Goal: Task Accomplishment & Management: Manage account settings

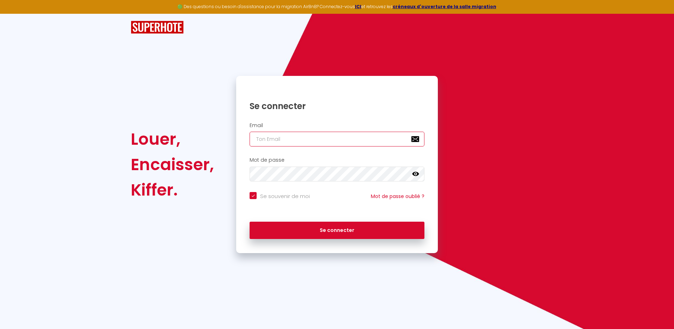
click at [273, 138] on input "email" at bounding box center [337, 139] width 175 height 15
type input "[DOMAIN_NAME][EMAIL_ADDRESS][DOMAIN_NAME]"
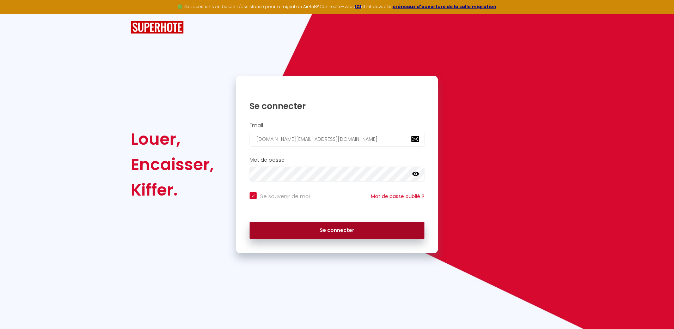
click at [350, 226] on button "Se connecter" at bounding box center [337, 231] width 175 height 18
checkbox input "true"
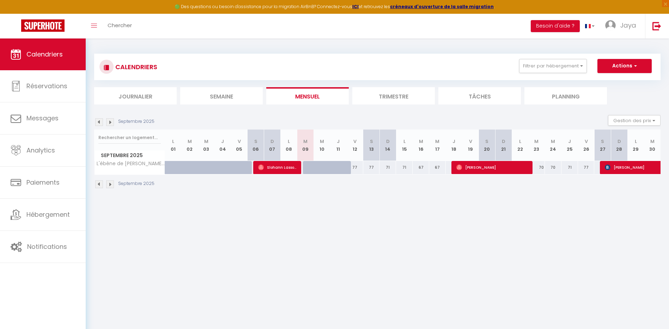
click at [397, 99] on li "Trimestre" at bounding box center [393, 95] width 83 height 17
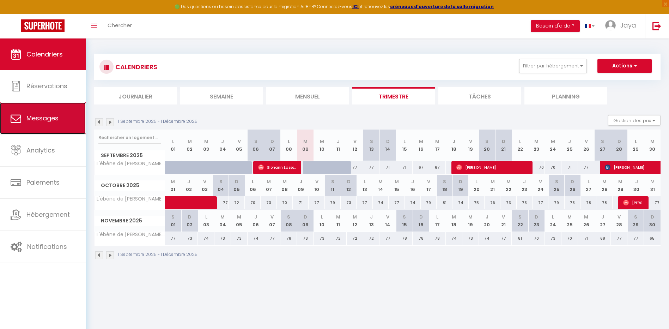
click at [34, 114] on span "Messages" at bounding box center [42, 118] width 32 height 9
select select "message"
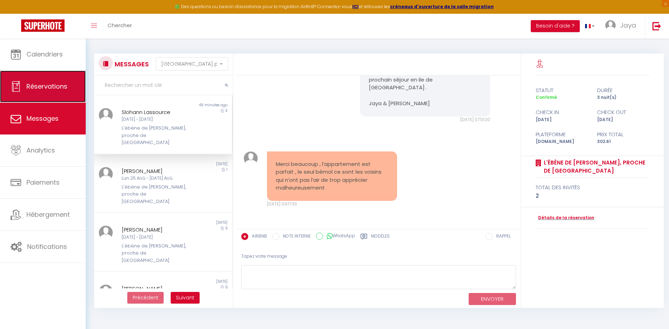
click at [49, 93] on link "Réservations" at bounding box center [43, 87] width 86 height 32
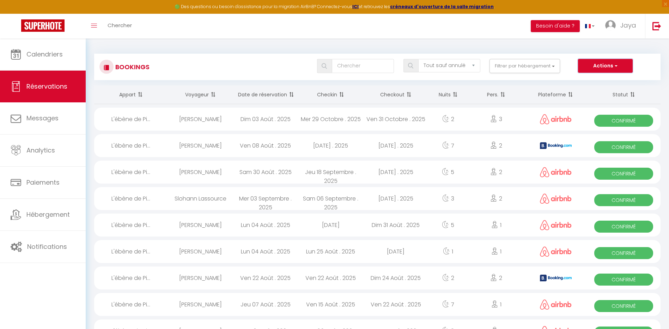
click at [621, 63] on button "Actions" at bounding box center [605, 66] width 54 height 14
click at [473, 75] on div "Bookings Tous les statuts Annulé Confirmé Non Confirmé Tout sauf annulé No Show…" at bounding box center [377, 67] width 566 height 26
click at [469, 65] on select "Tous les statuts Annulé Confirmé Non Confirmé Tout sauf annulé No Show Request" at bounding box center [449, 65] width 62 height 13
select select "cancelled"
click at [419, 59] on select "Tous les statuts Annulé Confirmé Non Confirmé Tout sauf annulé No Show Request" at bounding box center [449, 65] width 62 height 13
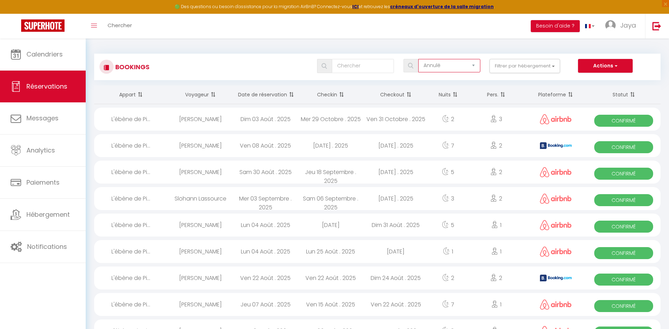
select select
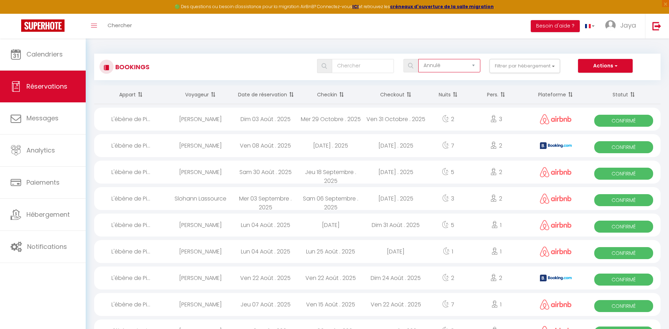
select select
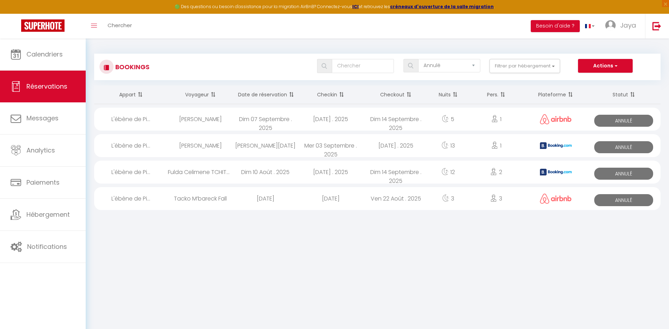
click at [137, 118] on div "L'ébène de Pi..." at bounding box center [131, 119] width 74 height 23
select select "KO"
select select "1"
select select "0"
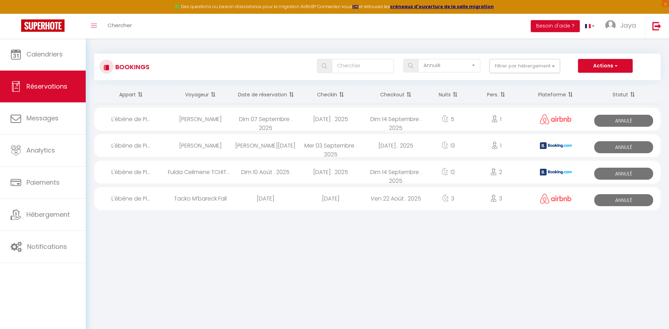
select select "1"
select select
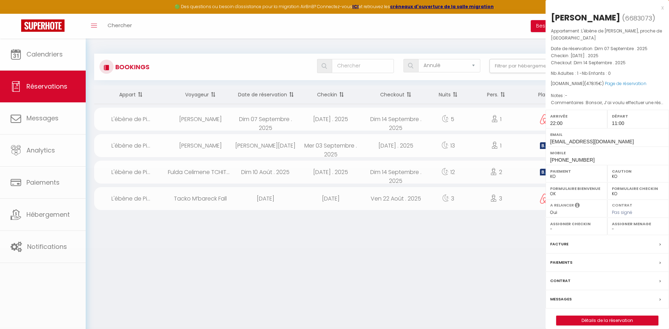
select select "31564"
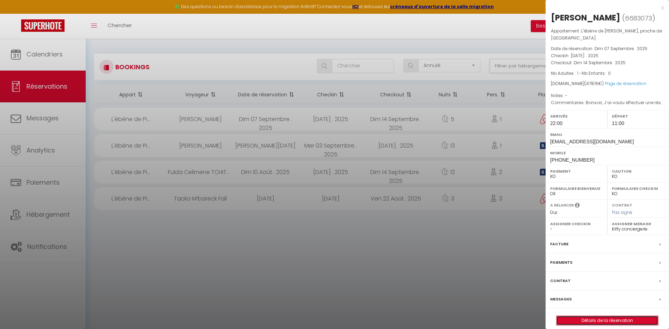
click at [625, 316] on link "Détails de la réservation" at bounding box center [608, 320] width 102 height 9
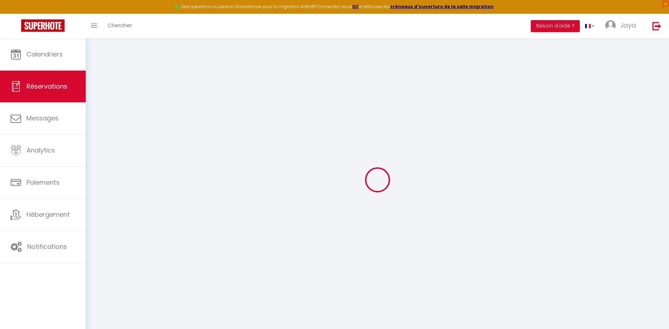
type input "Naima"
type input "Toioussi"
type input "[EMAIL_ADDRESS][DOMAIN_NAME]"
type input "[PHONE_NUMBER]"
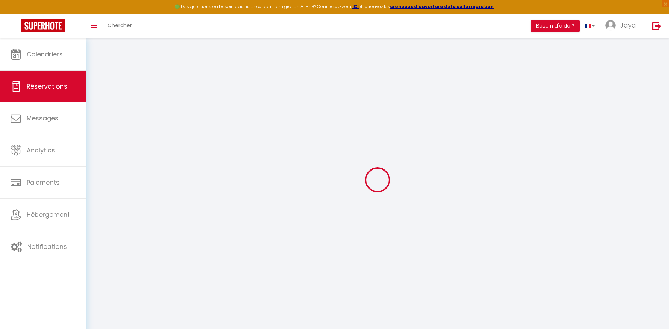
select select
type input "75.42"
select select "74781"
select select "0"
select select
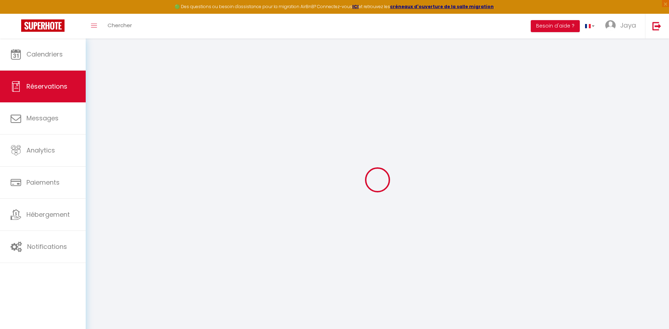
select select
type input "1"
select select "10"
select select
type input "364"
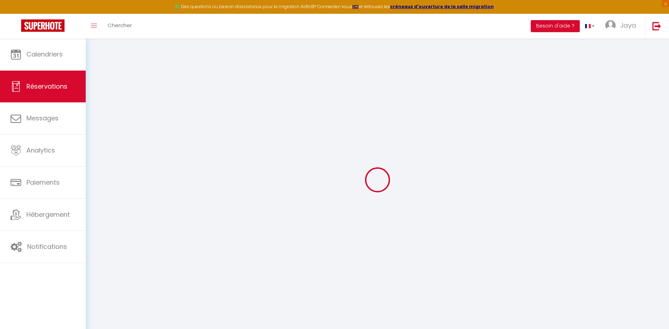
checkbox input "false"
type input "478.15"
select select "1"
type input "0"
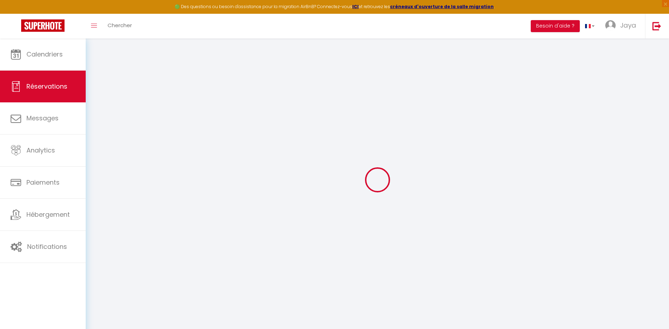
type input "0"
select select
select select "14"
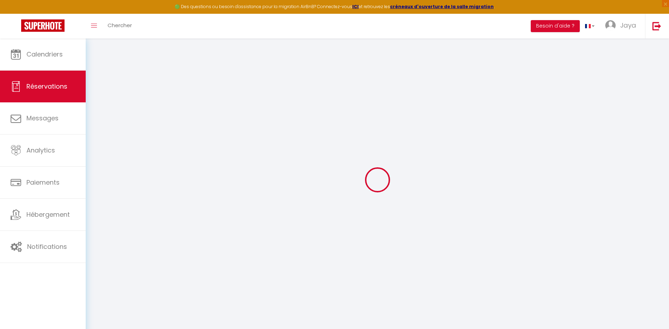
checkbox input "false"
select select
checkbox input "false"
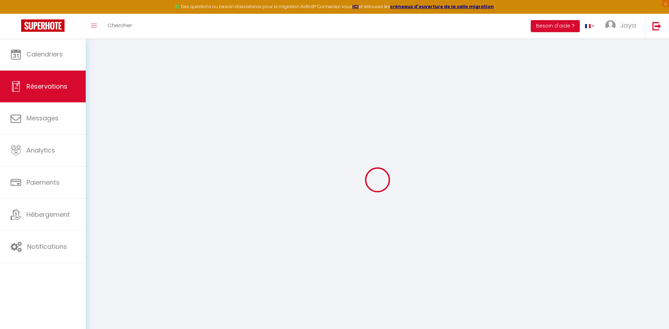
select select
checkbox input "false"
select select
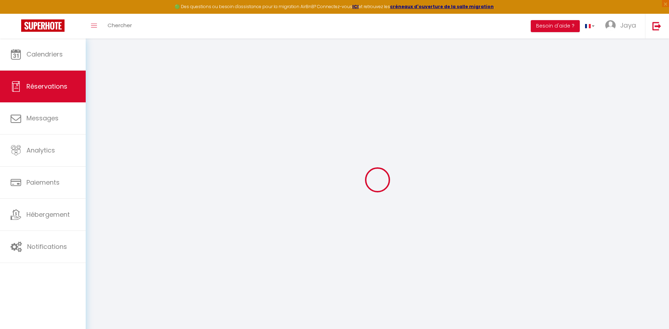
select select
checkbox input "false"
type textarea "Bonsoir, J’ai voulu effectuer une réservation du 8 au 14, mais je me rends comp…"
select select
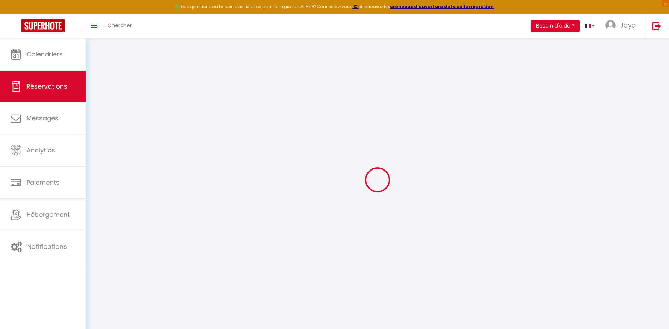
type input "55"
type input "59.15"
select select
checkbox input "false"
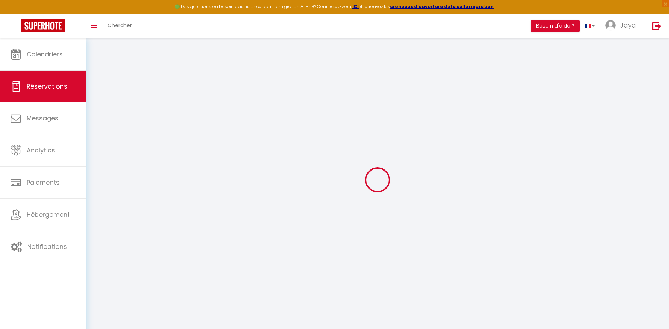
select select
checkbox input "false"
select select "22:00"
select select "11:00"
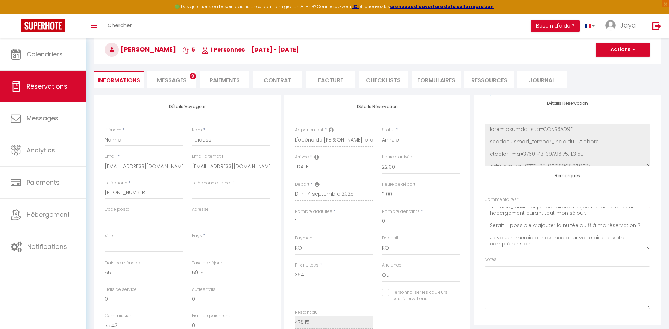
scroll to position [49, 0]
click at [175, 84] on span "Messages" at bounding box center [172, 80] width 30 height 8
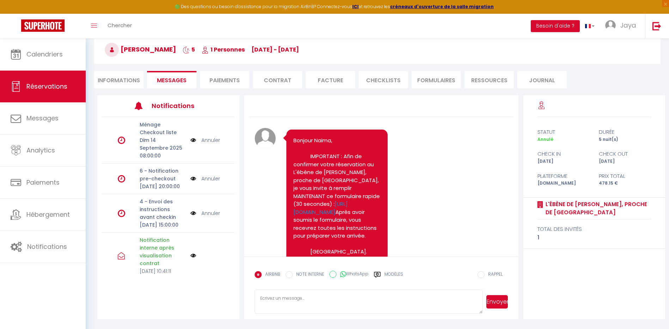
click at [278, 75] on li "Contrat" at bounding box center [277, 79] width 49 height 17
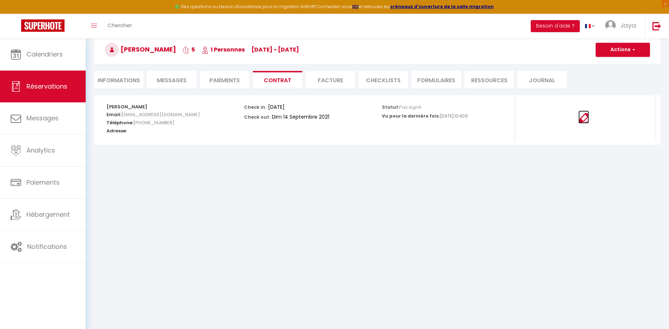
click at [583, 119] on img at bounding box center [583, 118] width 11 height 11
click at [328, 80] on li "Facture" at bounding box center [330, 79] width 49 height 17
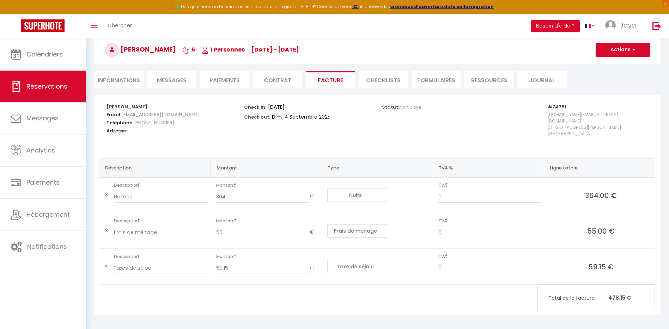
click at [275, 83] on li "Contrat" at bounding box center [277, 79] width 49 height 17
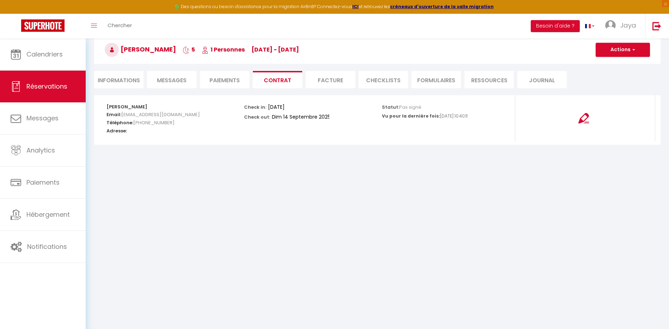
click at [215, 79] on li "Paiements" at bounding box center [224, 79] width 49 height 17
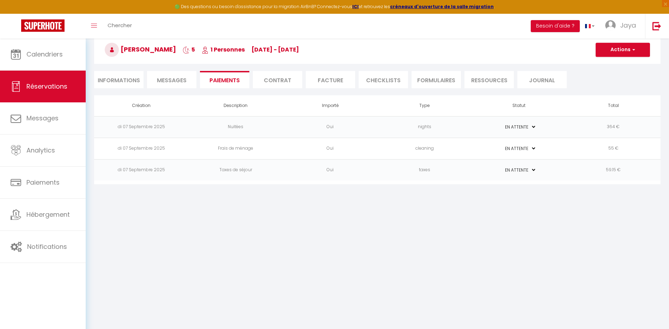
click at [167, 78] on span "Messages" at bounding box center [172, 80] width 30 height 8
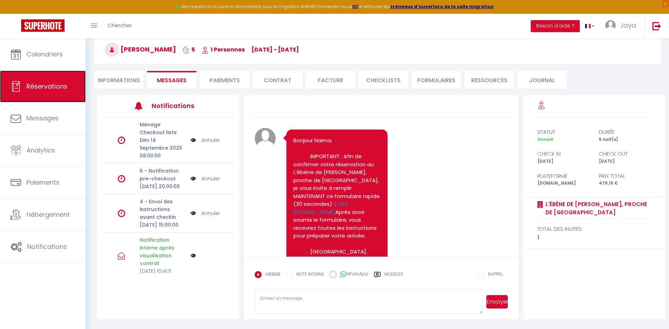
click at [63, 87] on span "Réservations" at bounding box center [46, 86] width 41 height 9
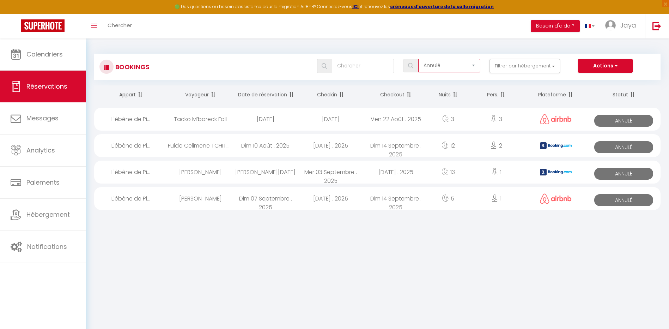
click at [476, 65] on select "Tous les statuts Annulé Confirmé Non Confirmé Tout sauf annulé No Show Request" at bounding box center [449, 65] width 62 height 13
select select "all"
click at [419, 59] on select "Tous les statuts Annulé Confirmé Non Confirmé Tout sauf annulé No Show Request" at bounding box center [449, 65] width 62 height 13
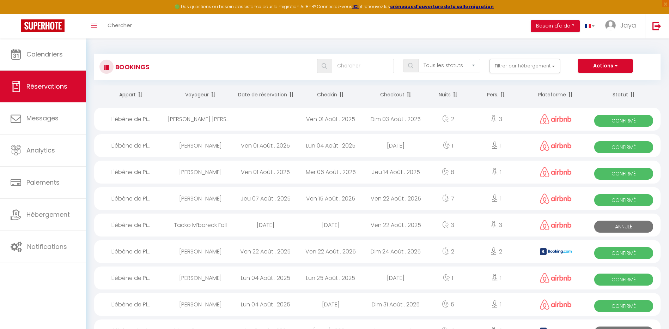
click at [291, 95] on span at bounding box center [290, 94] width 7 height 14
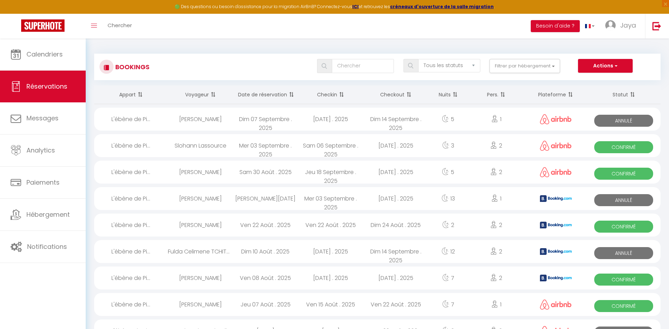
click at [190, 146] on div "Slohann Lassource" at bounding box center [200, 145] width 65 height 23
select select "OK"
select select "1"
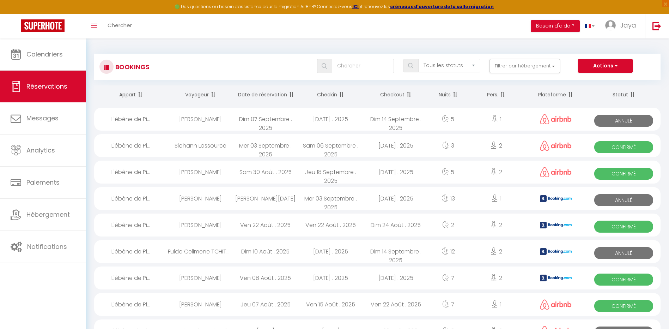
select select "1"
select select
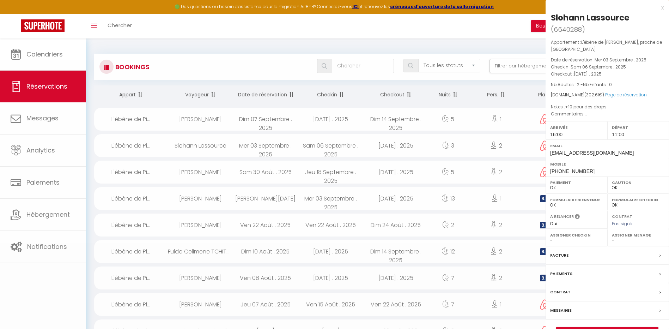
select select "31564"
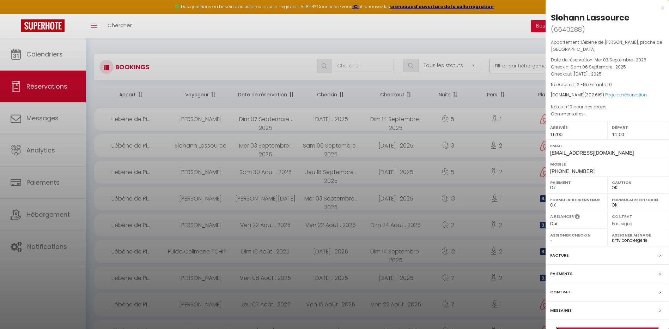
click at [621, 327] on link "Détails de la réservation" at bounding box center [608, 331] width 102 height 9
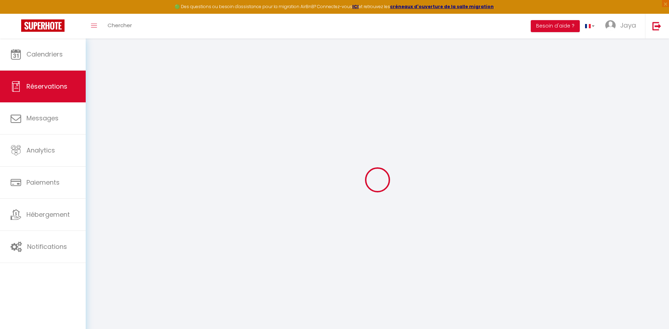
type input "Slohann"
type input "Lassource"
type input "[EMAIL_ADDRESS][DOMAIN_NAME]"
type input "[PHONE_NUMBER]"
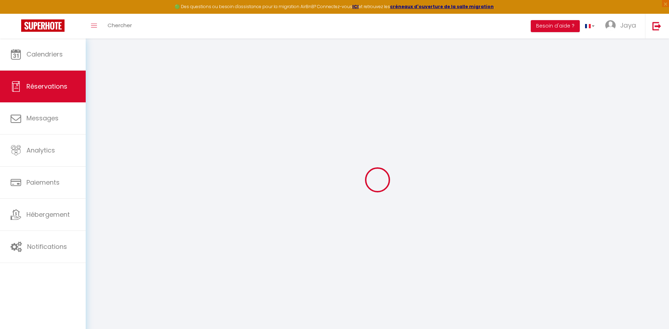
select select
type input "48.24"
select select "74781"
select select "1"
select select
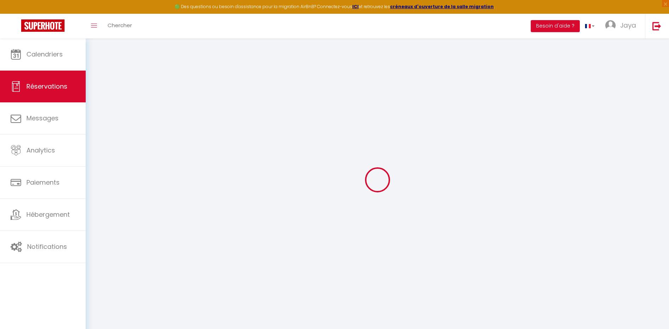
select select
type input "2"
select select "12"
select select
type input "213"
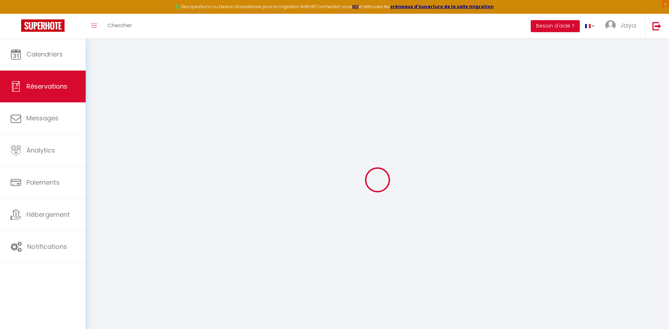
checkbox input "false"
type input "0"
select select "1"
type input "0"
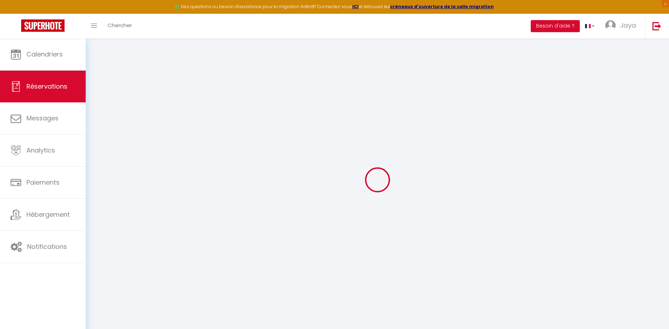
type input "0"
select select
select select "15"
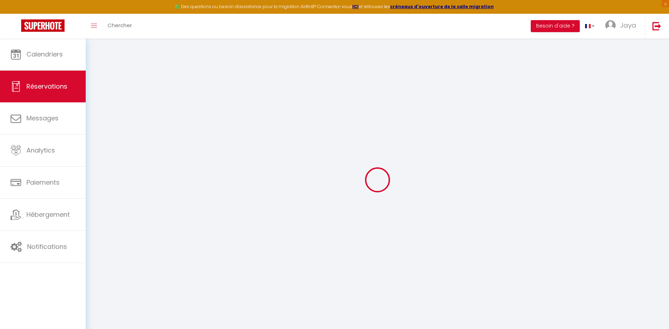
checkbox input "false"
select select
checkbox input "false"
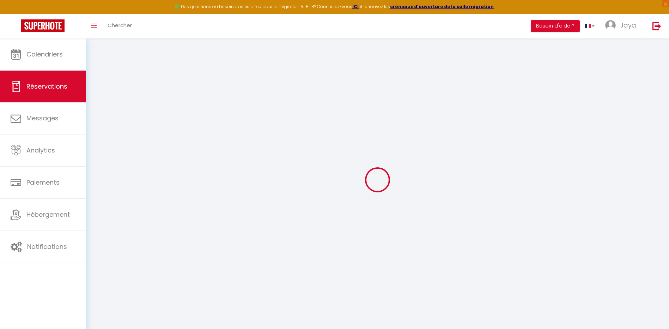
select select
checkbox input "false"
type textarea "."
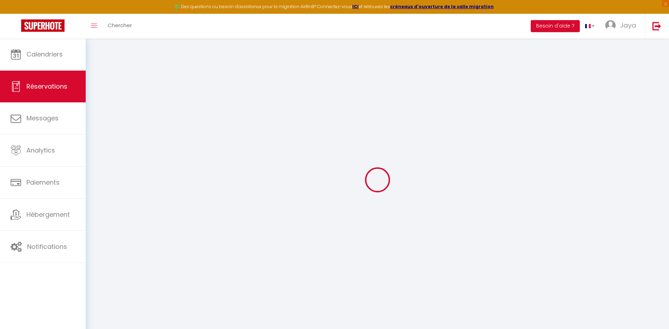
type textarea "+10 pour des draps"
select select
type input "55"
type input "34.61"
select select
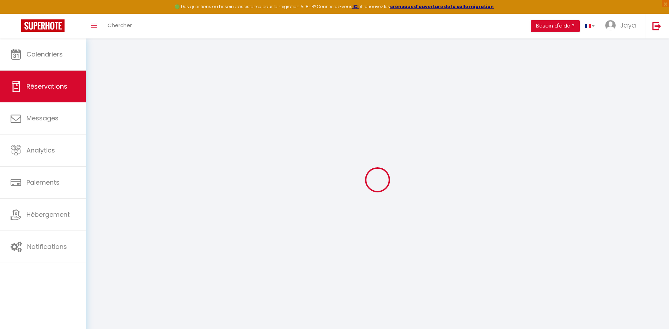
select select
checkbox input "false"
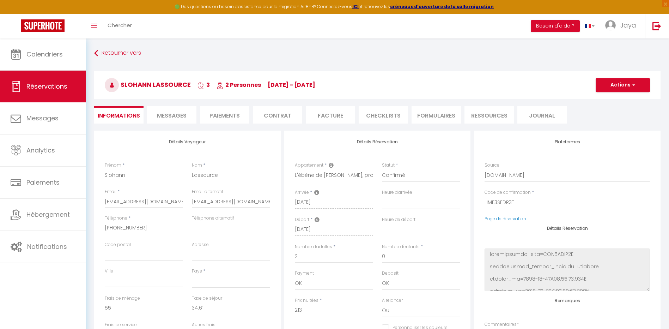
select select
checkbox input "false"
select select "16:00"
select select "11:00"
click at [333, 113] on li "Facture" at bounding box center [330, 114] width 49 height 17
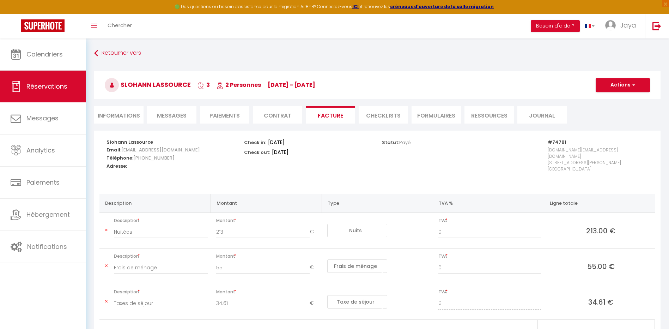
click at [380, 110] on li "CHECKLISTS" at bounding box center [383, 114] width 49 height 17
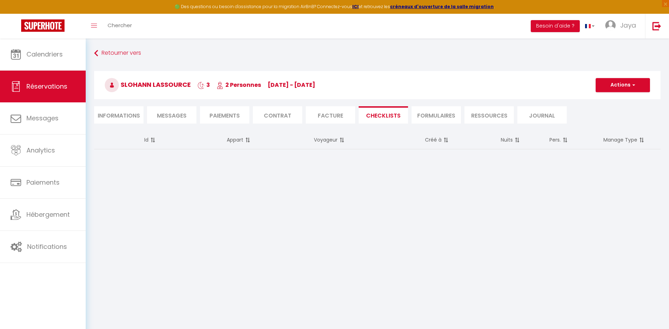
click at [429, 113] on li "FORMULAIRES" at bounding box center [436, 114] width 49 height 17
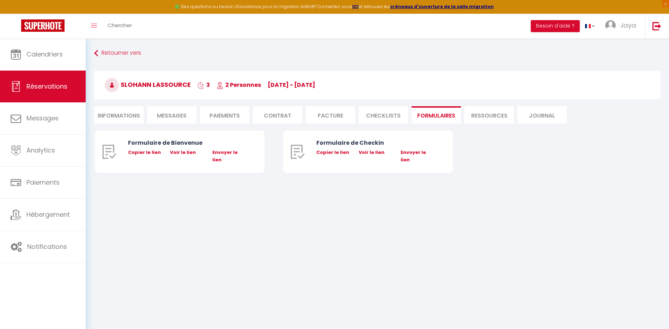
click at [284, 113] on li "Contrat" at bounding box center [277, 114] width 49 height 17
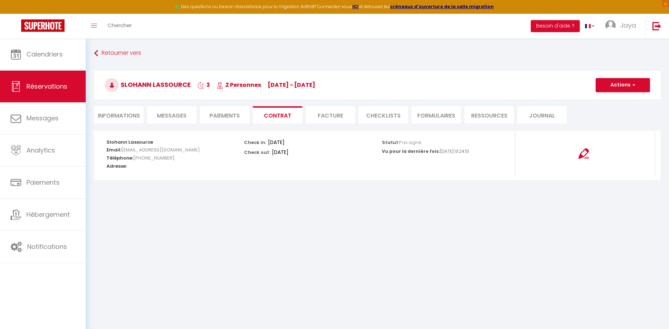
click at [226, 115] on li "Paiements" at bounding box center [224, 114] width 49 height 17
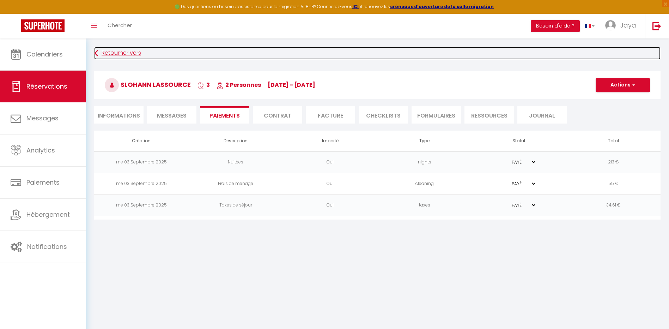
click at [98, 50] on icon at bounding box center [96, 53] width 4 height 13
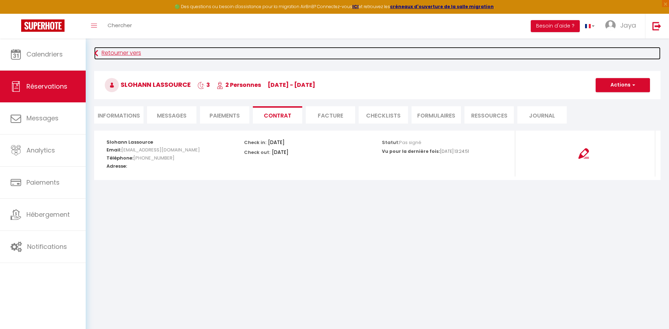
click at [97, 50] on icon at bounding box center [96, 53] width 4 height 13
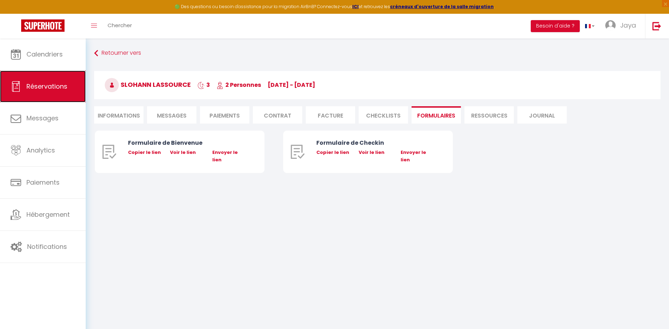
click at [54, 84] on span "Réservations" at bounding box center [46, 86] width 41 height 9
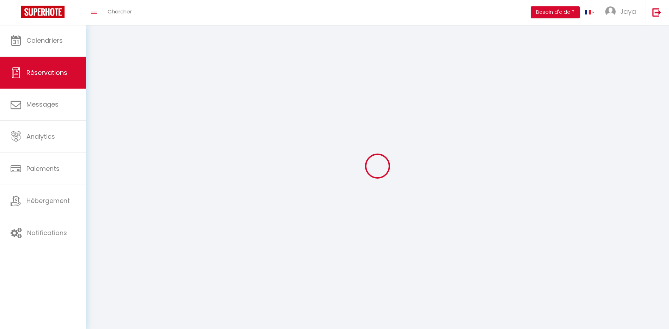
select select "all"
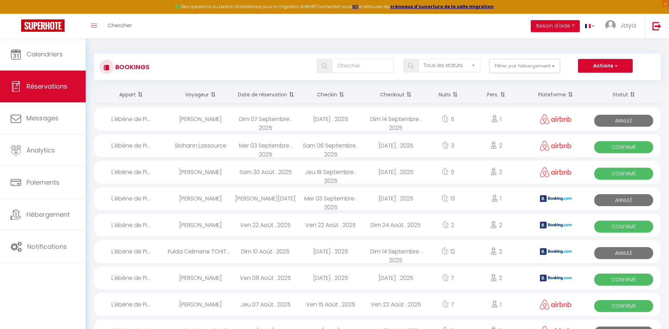
click at [138, 174] on div "L'ébène de Pi..." at bounding box center [131, 171] width 74 height 23
select select "OK"
select select "1"
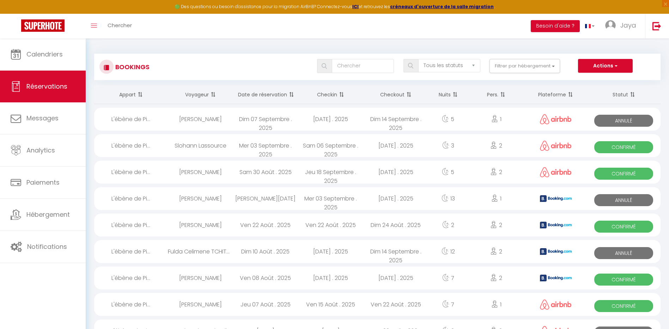
select select "1"
select select
select select "31564"
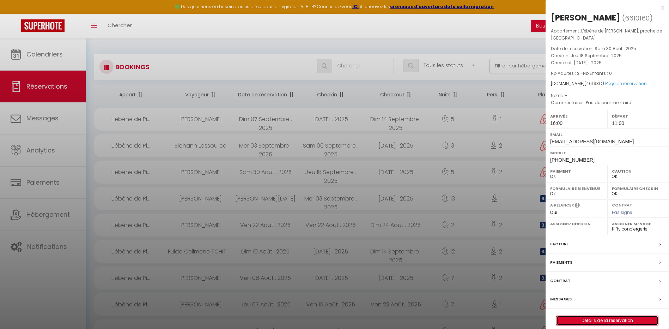
click at [568, 316] on link "Détails de la réservation" at bounding box center [608, 320] width 102 height 9
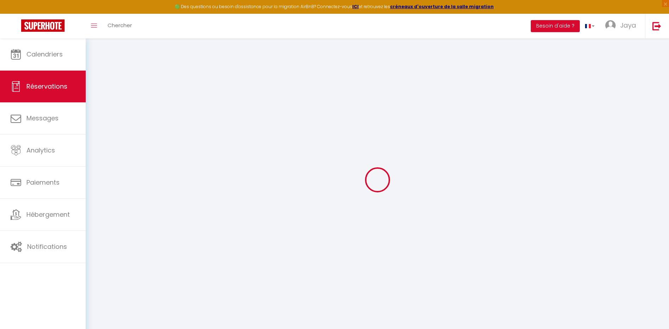
select select
checkbox input "false"
type textarea "Pas de commentaire"
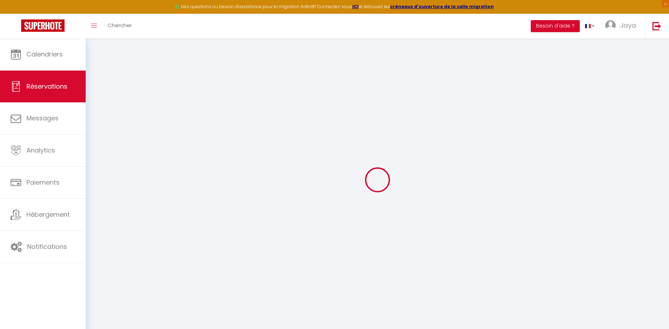
select select
type input "55"
type input "51.93"
select select
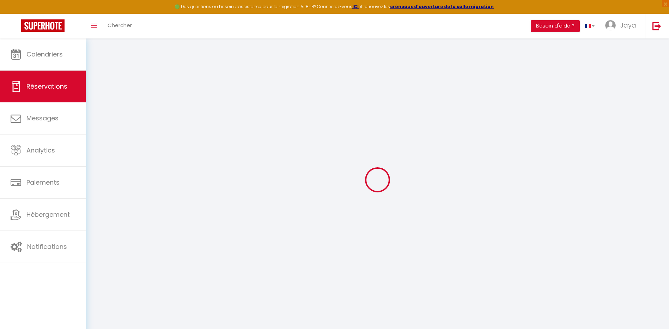
checkbox input "false"
select select
checkbox input "false"
select select "16:00"
select select "11:00"
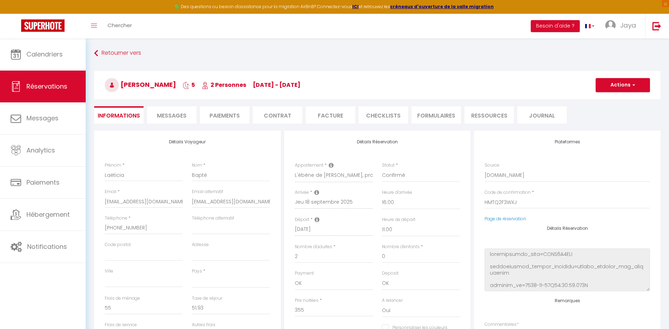
click at [231, 113] on li "Paiements" at bounding box center [224, 114] width 49 height 17
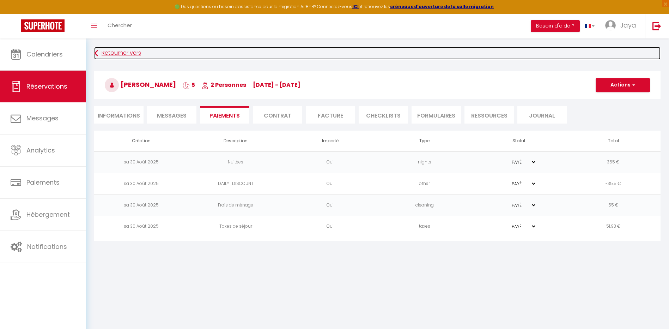
click at [96, 53] on icon at bounding box center [96, 53] width 4 height 13
select select
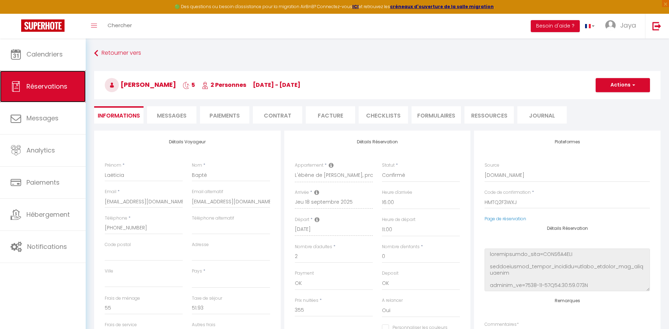
click at [69, 82] on link "Réservations" at bounding box center [43, 87] width 86 height 32
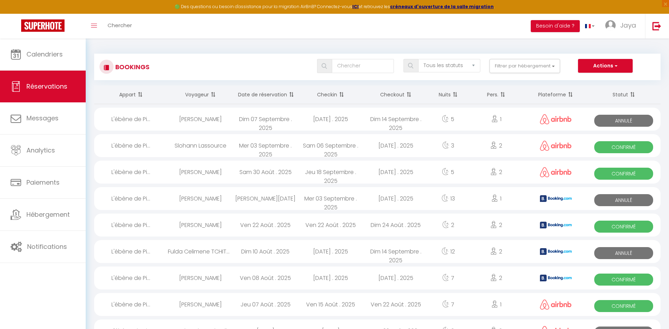
click at [126, 275] on div "L'ébène de Pi..." at bounding box center [131, 277] width 74 height 23
select select "OK"
select select "KO"
select select "1"
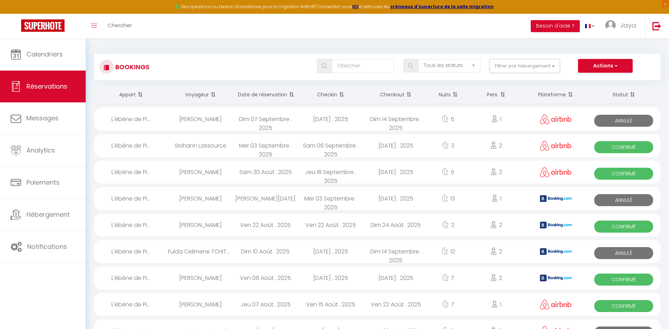
select select "1"
select select
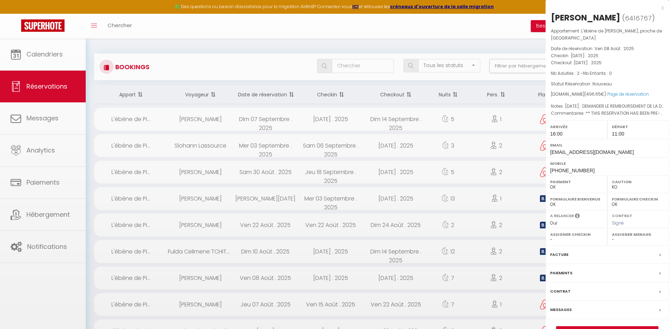
select select "31564"
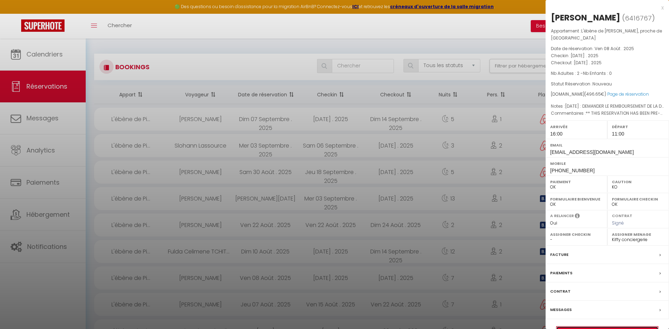
click at [597, 326] on link "Détails de la réservation" at bounding box center [608, 330] width 102 height 9
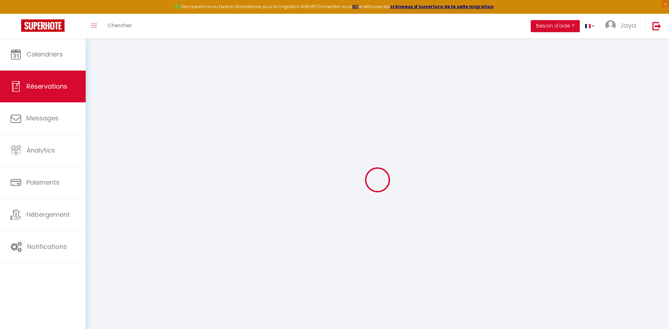
type input "Madjid"
type input "Lounes"
type input "[EMAIL_ADDRESS][DOMAIN_NAME]"
type input "[PHONE_NUMBER]"
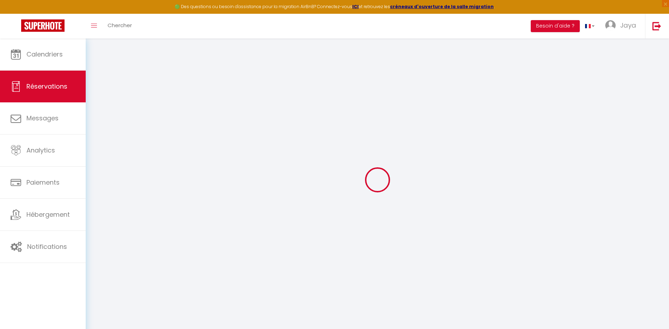
type input "06250"
type input "residence [GEOGRAPHIC_DATA] fardjallah A52"
type input "Bejaia"
select select "DZ"
type input "74.77"
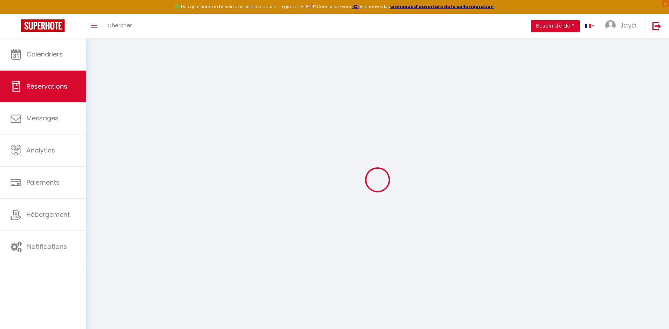
type input "6.95"
select select "74781"
select select "1"
select select
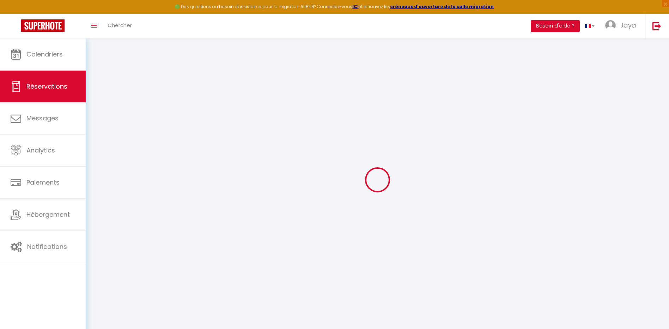
type input "2"
select select "12"
select select
type input "384.8"
checkbox input "false"
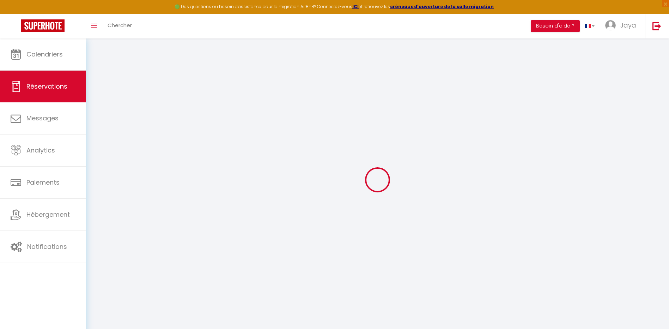
type input "0"
select select "2"
type input "0"
type input "15"
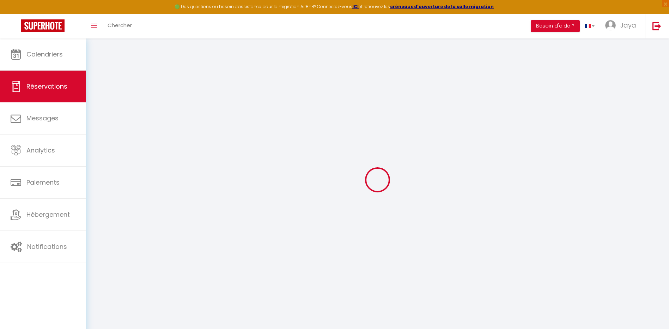
select select
select select "14"
checkbox input "false"
select select
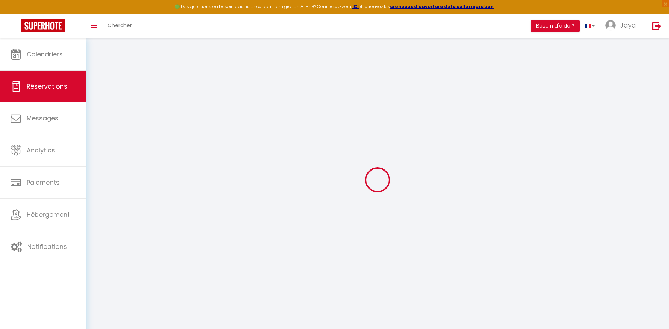
select select
checkbox input "false"
select select
checkbox input "false"
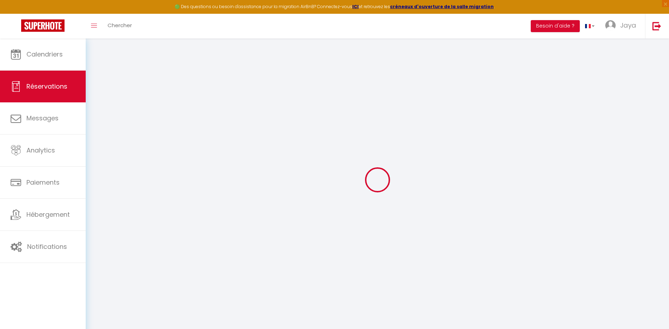
type textarea "** THIS RESERVATION HAS BEEN PRE-PAID ** BOOKING NOTE : Payment charge is EUR 6…"
type textarea "[DATE] : DEMANDER LE REMBOURSEMENT DE LA DIFFERENCE DE LA TAXE DE SEJOUR A BOOK…"
type input "55"
type input "56.85"
select select
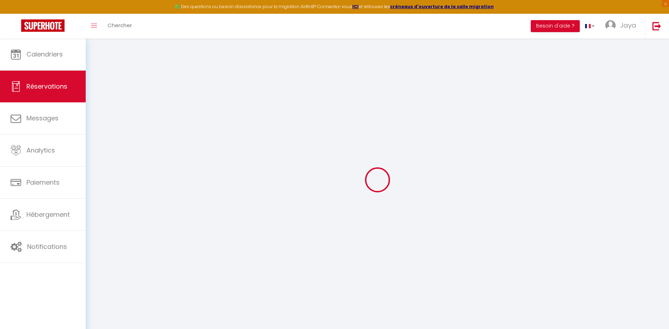
select select
checkbox input "false"
select select "16:00"
select select "11:00"
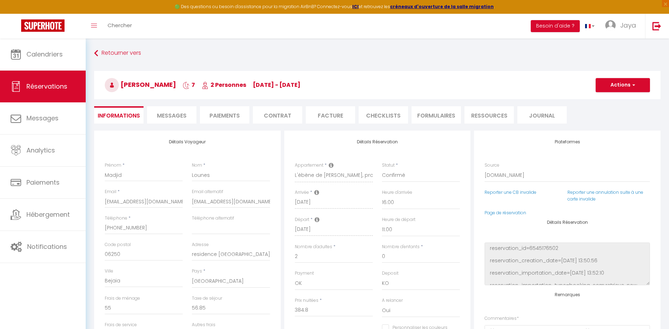
click at [231, 109] on li "Paiements" at bounding box center [224, 114] width 49 height 17
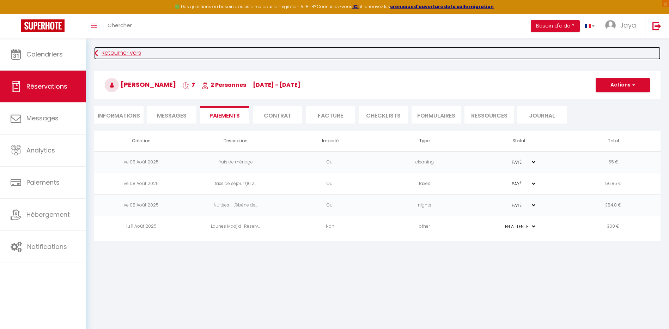
click at [97, 53] on icon at bounding box center [96, 53] width 4 height 13
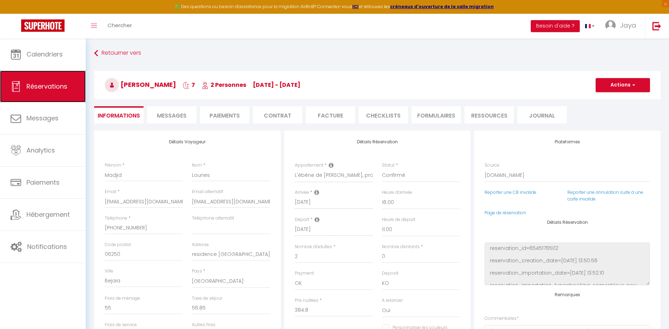
click at [54, 80] on link "Réservations" at bounding box center [43, 87] width 86 height 32
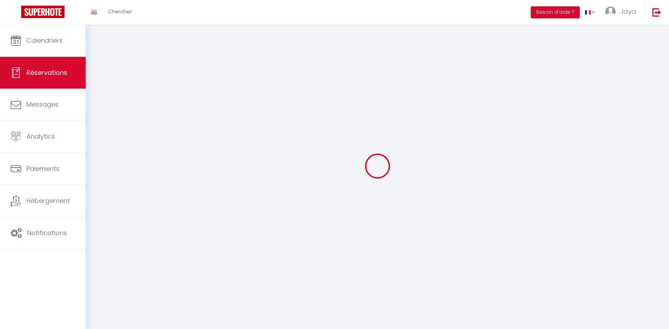
select select "all"
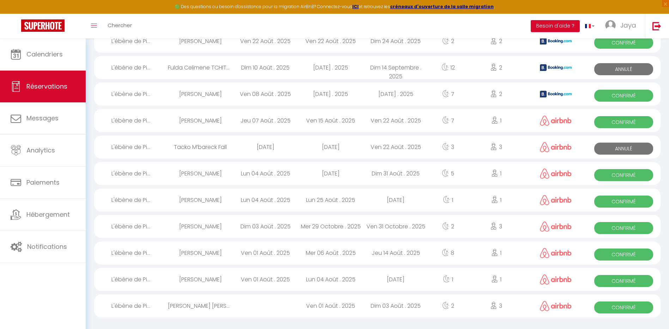
scroll to position [186, 0]
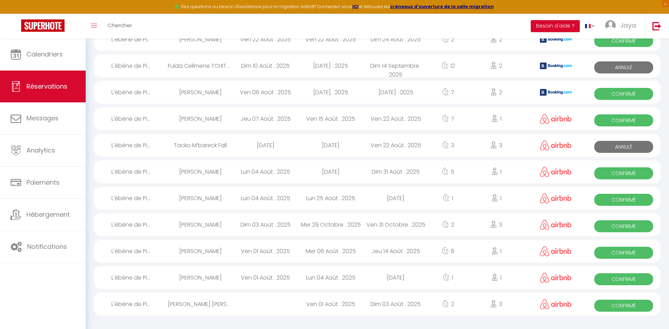
click at [195, 227] on div "[PERSON_NAME]" at bounding box center [200, 224] width 65 height 23
select select "OK"
select select "1"
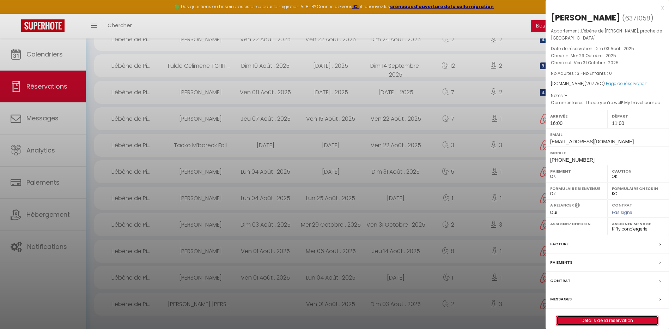
click at [614, 316] on link "Détails de la réservation" at bounding box center [608, 320] width 102 height 9
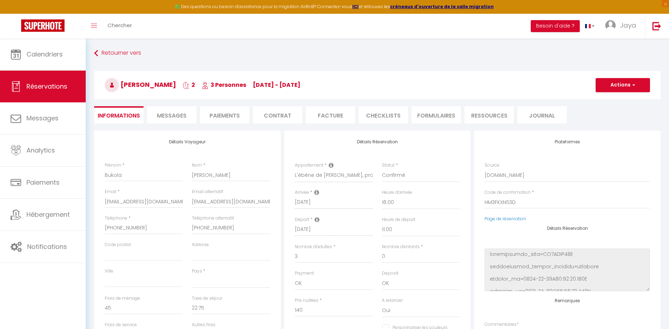
click at [213, 110] on li "Paiements" at bounding box center [224, 114] width 49 height 17
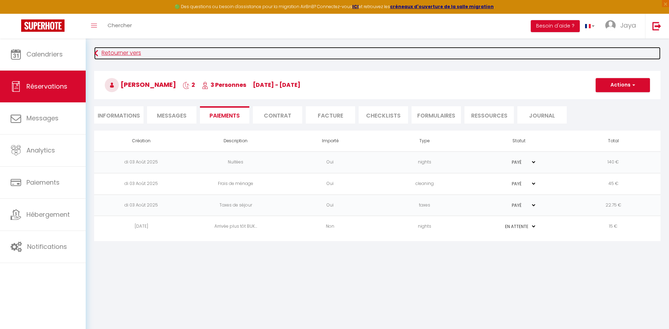
click at [101, 51] on link "Retourner vers" at bounding box center [377, 53] width 566 height 13
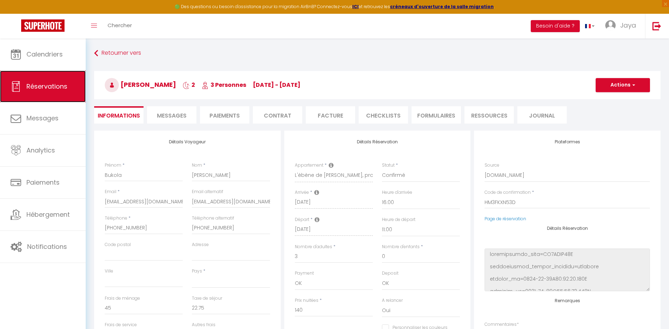
click at [46, 90] on span "Réservations" at bounding box center [46, 86] width 41 height 9
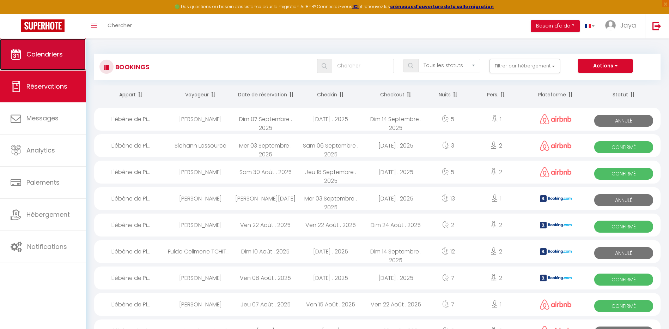
click at [51, 50] on span "Calendriers" at bounding box center [44, 54] width 36 height 9
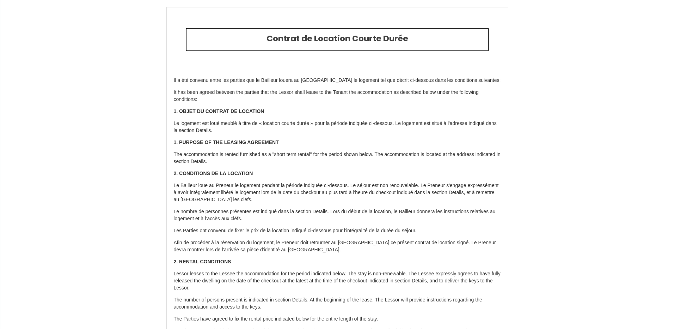
select select
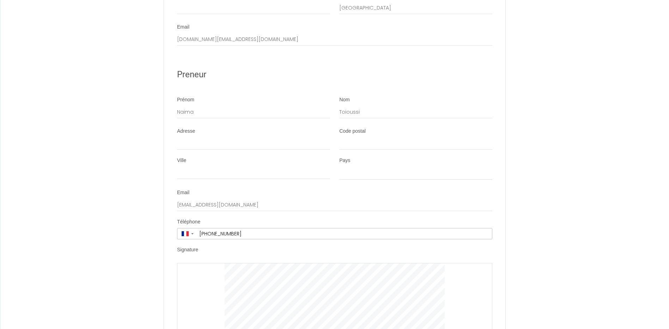
scroll to position [1206, 0]
